Goal: Information Seeking & Learning: Learn about a topic

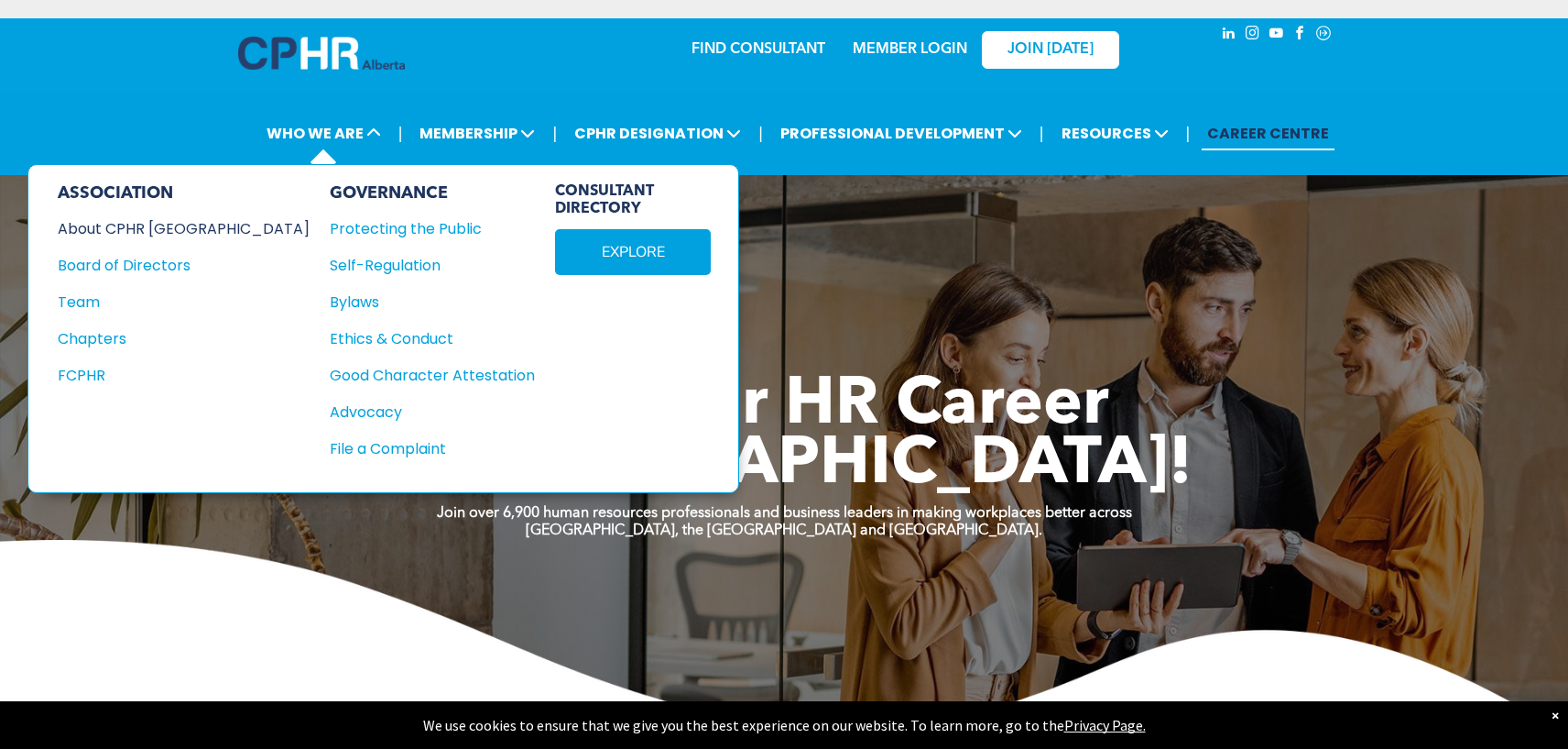
click at [150, 225] on div "About CPHR [GEOGRAPHIC_DATA]" at bounding box center [172, 228] width 227 height 23
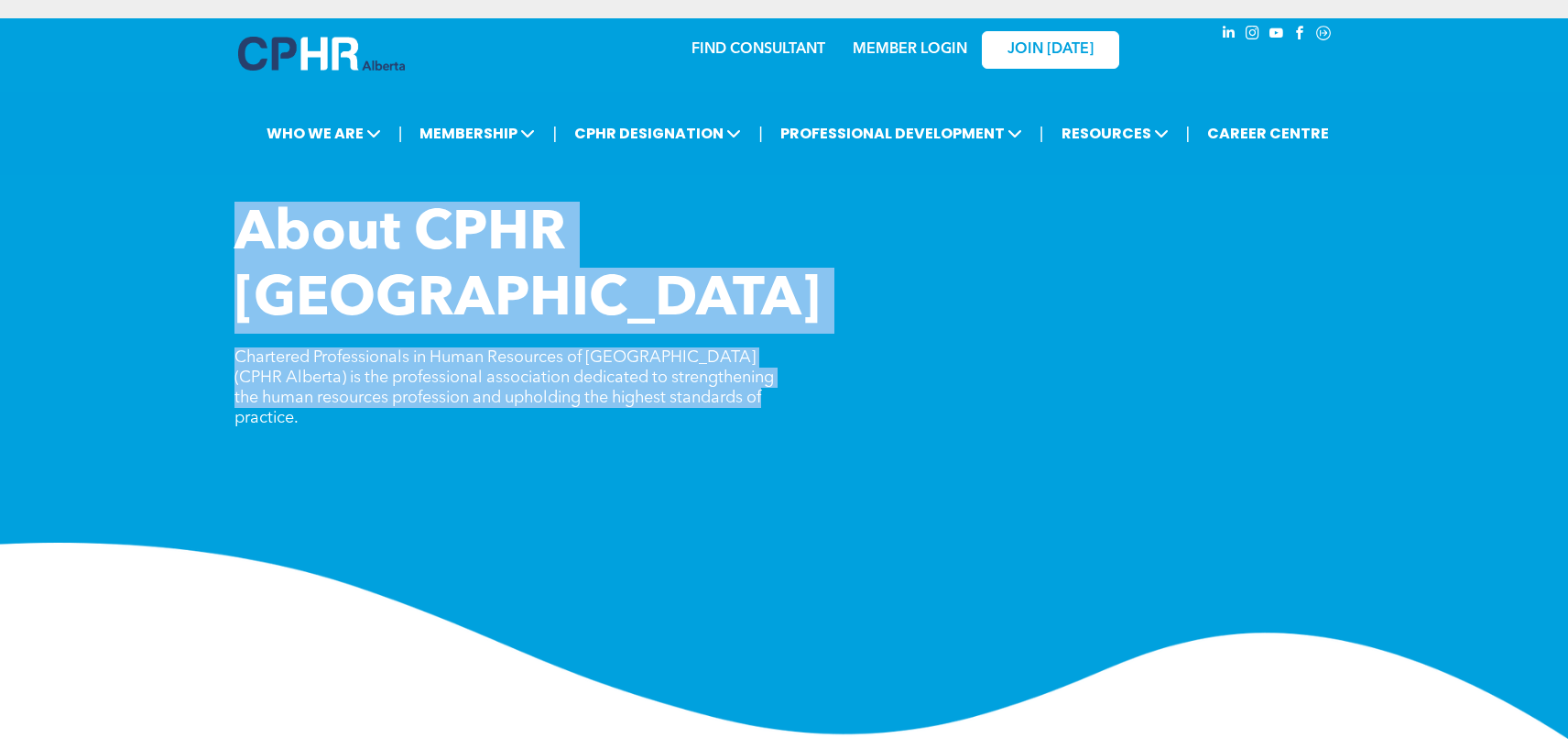
drag, startPoint x: 234, startPoint y: 225, endPoint x: 780, endPoint y: 337, distance: 557.4
click at [780, 337] on div "About CPHR Alberta Chartered Professionals in Human Resources of Alberta (CPHR …" at bounding box center [784, 326] width 1100 height 249
copy div "About CPHR Alberta Chartered Professionals in Human Resources of Alberta (CPHR …"
click at [698, 542] on img at bounding box center [784, 640] width 1568 height 196
click at [289, 51] on img at bounding box center [321, 53] width 167 height 34
